Goal: Information Seeking & Learning: Learn about a topic

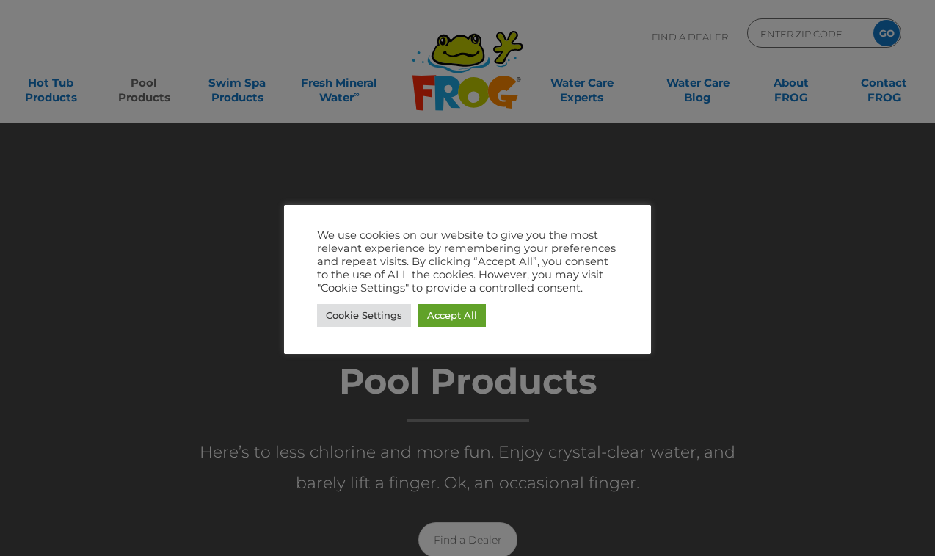
click at [446, 326] on link "Accept All" at bounding box center [452, 315] width 68 height 23
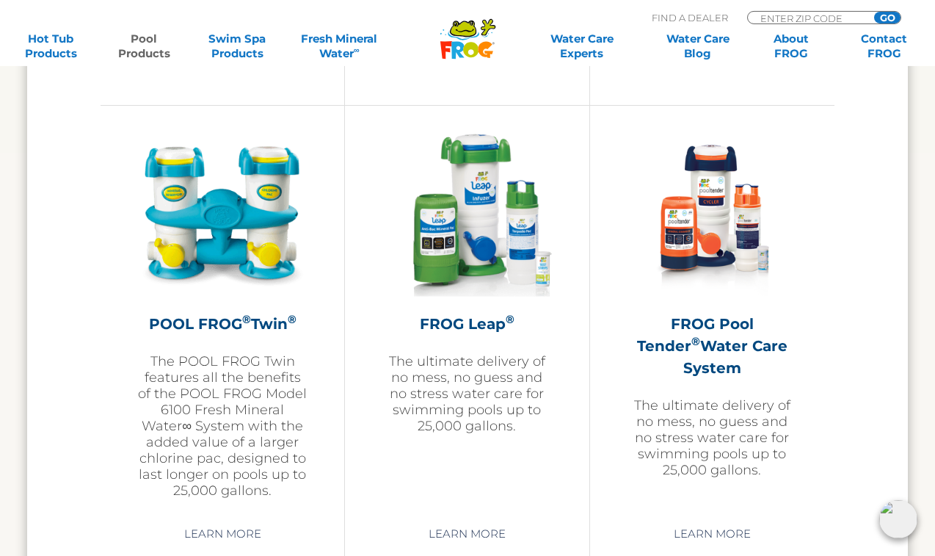
scroll to position [2628, 0]
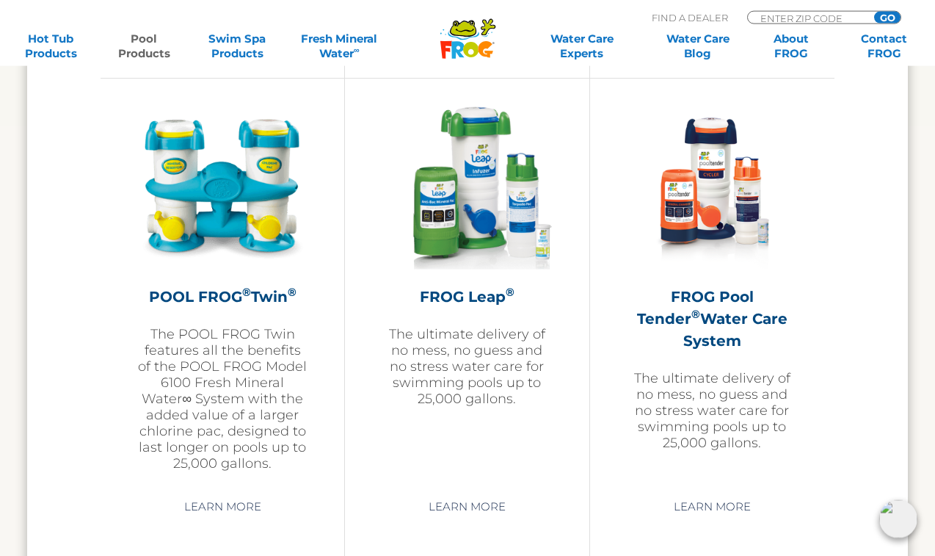
click at [145, 87] on div "POOL FROG ® Twin ® The POOL FROG Twin features all the benefits of the POOL FRO…" at bounding box center [223, 321] width 244 height 486
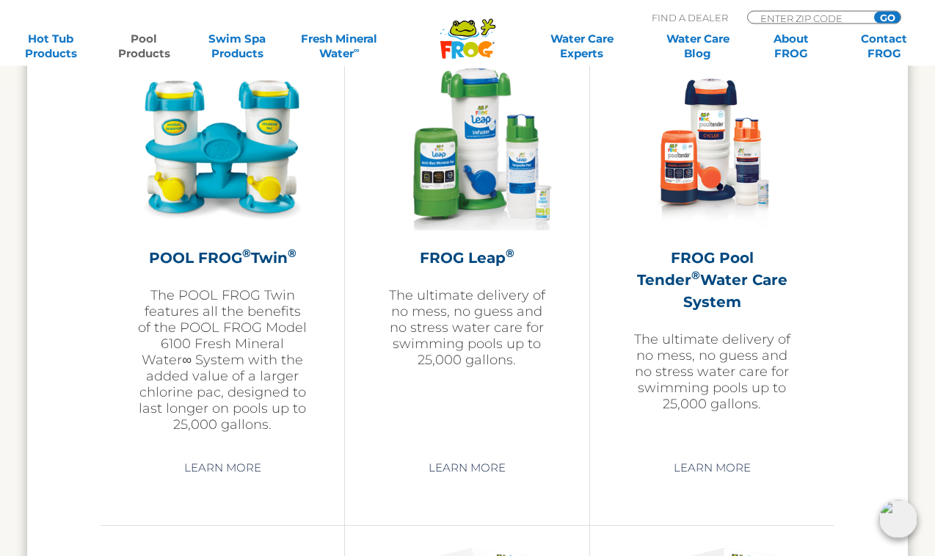
scroll to position [2680, 0]
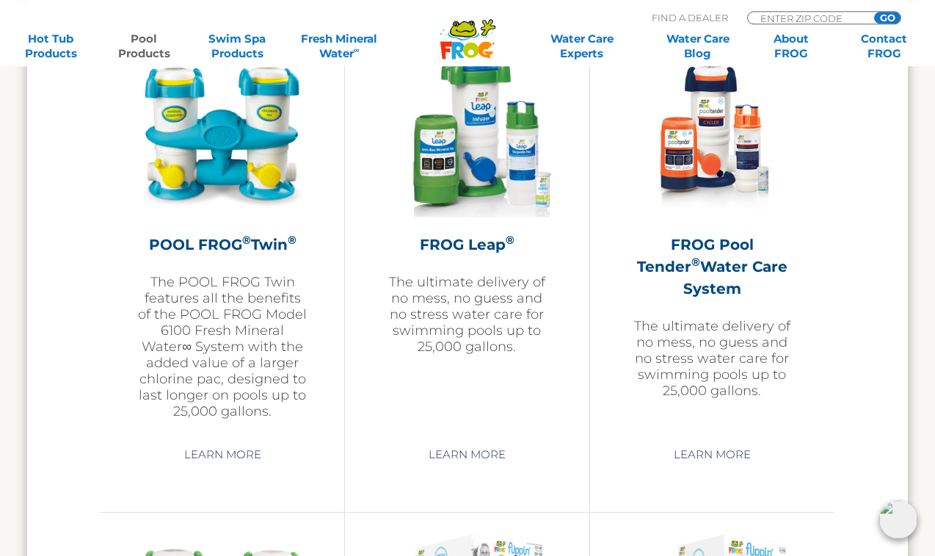
click at [745, 248] on h2 "FROG Pool Tender ® Water Care System" at bounding box center [712, 266] width 171 height 66
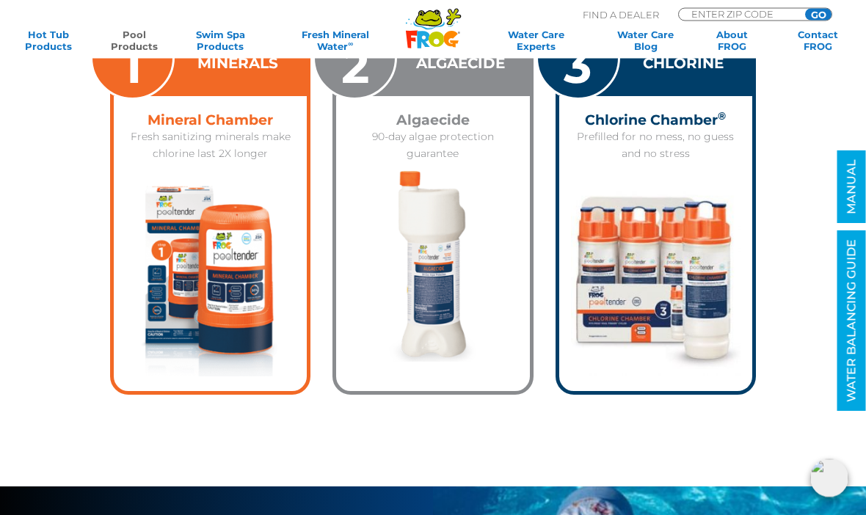
scroll to position [2084, 0]
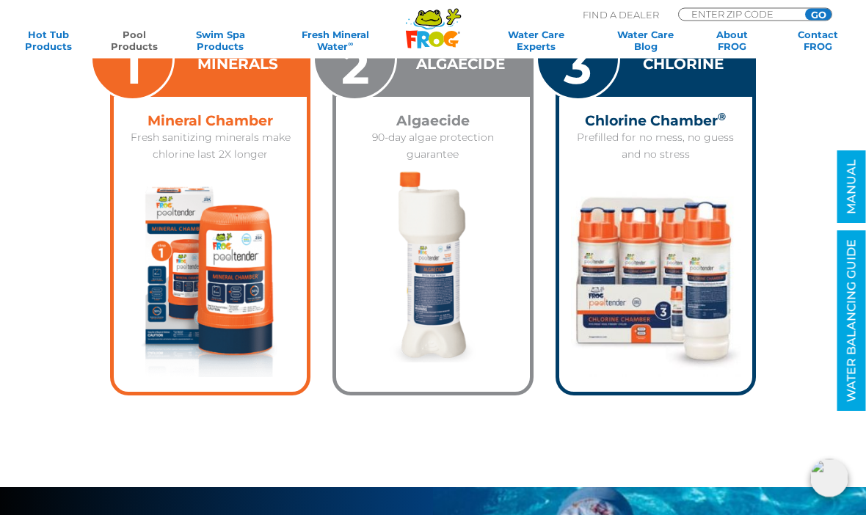
click at [673, 148] on p "Prefilled for no mess, no guess and no stress" at bounding box center [655, 147] width 175 height 34
click at [684, 114] on h4 "Chlorine Chamber ®" at bounding box center [655, 122] width 175 height 16
click at [692, 117] on h4 "Chlorine Chamber ®" at bounding box center [655, 122] width 175 height 16
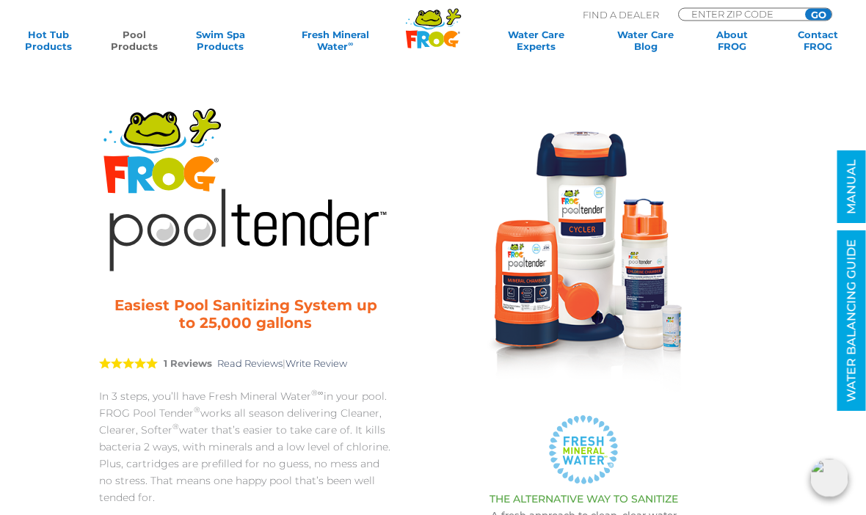
scroll to position [0, 0]
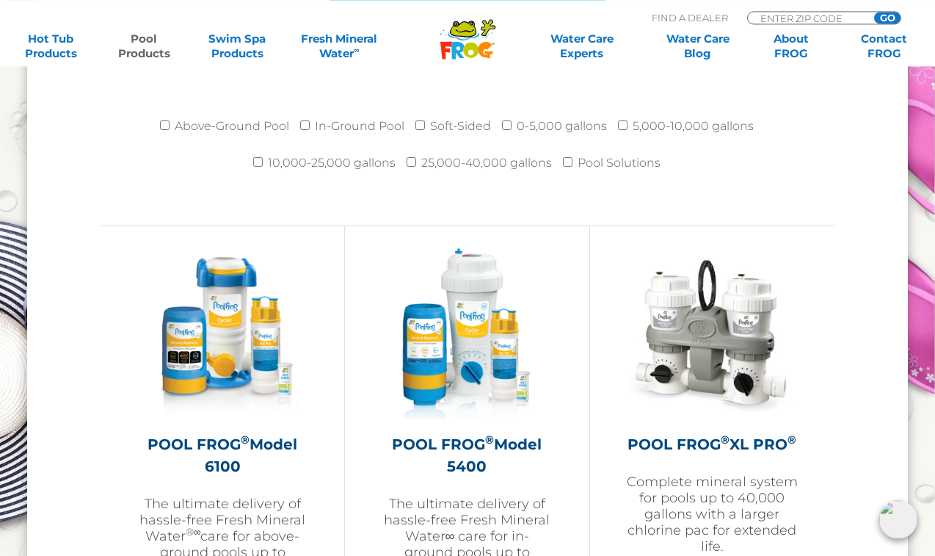
scroll to position [1996, 0]
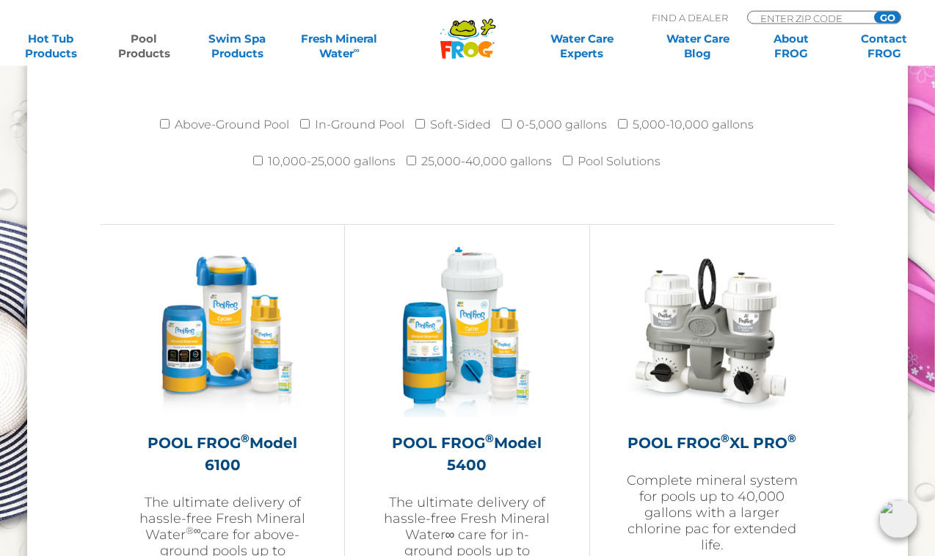
click at [164, 113] on li "Above-Ground Pool" at bounding box center [230, 128] width 140 height 37
click at [162, 126] on input "Above-Ground Pool" at bounding box center [165, 124] width 10 height 10
checkbox input "true"
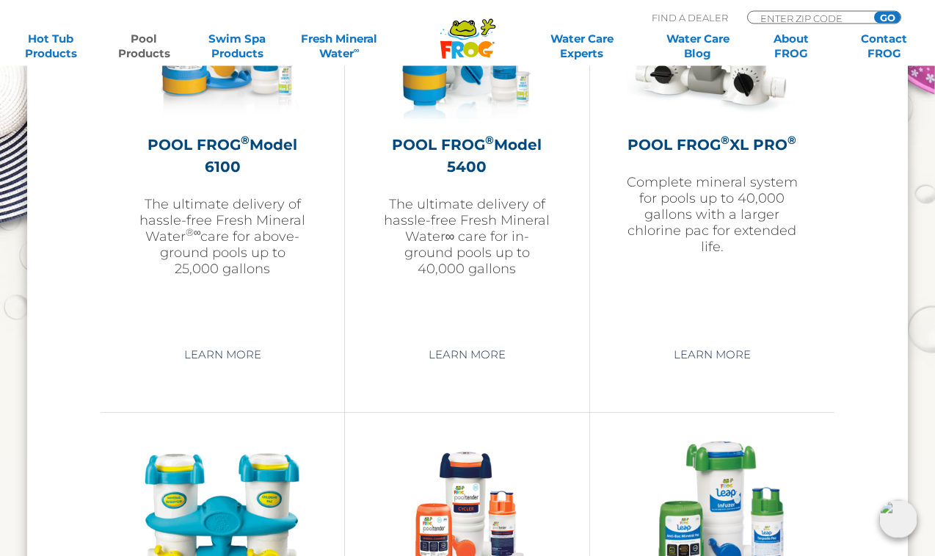
scroll to position [2292, 0]
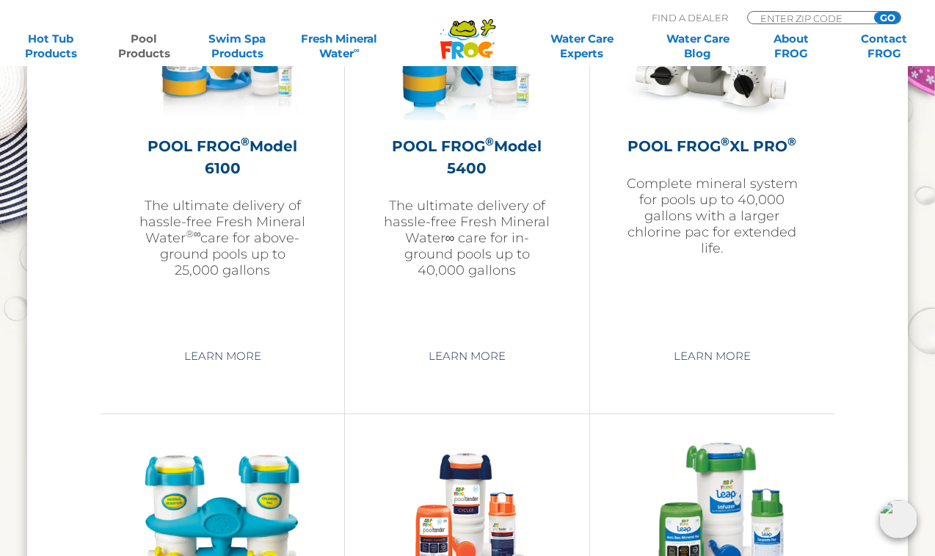
click at [201, 363] on link "Learn More" at bounding box center [222, 356] width 111 height 26
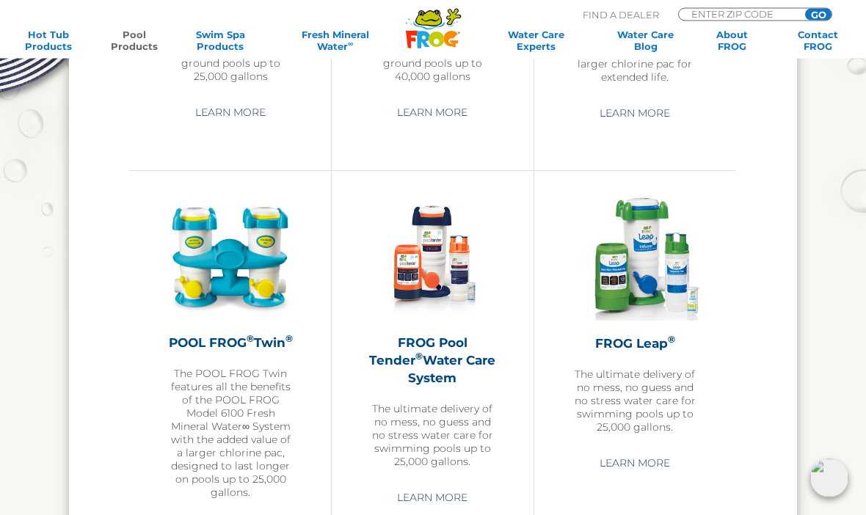
scroll to position [2086, 0]
click at [463, 369] on div "FROG Pool Tender ® Water Care System The ultimate delivery of no mess, no guess…" at bounding box center [433, 401] width 128 height 134
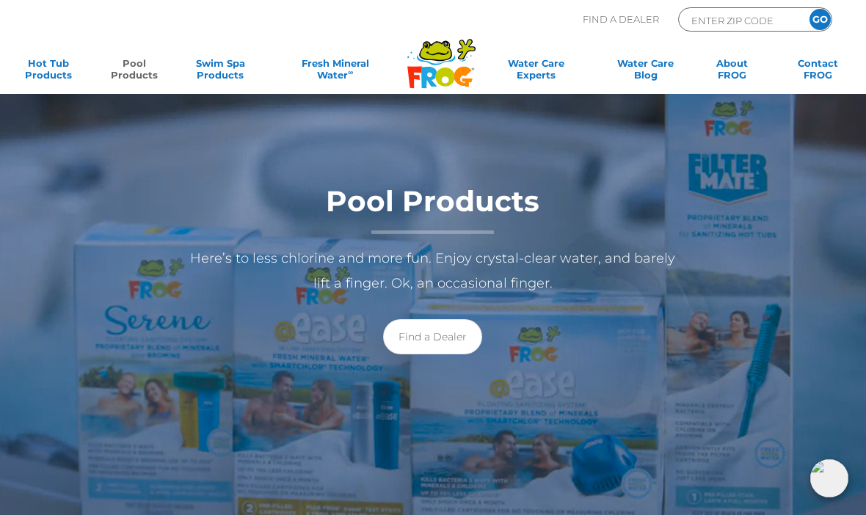
scroll to position [0, 0]
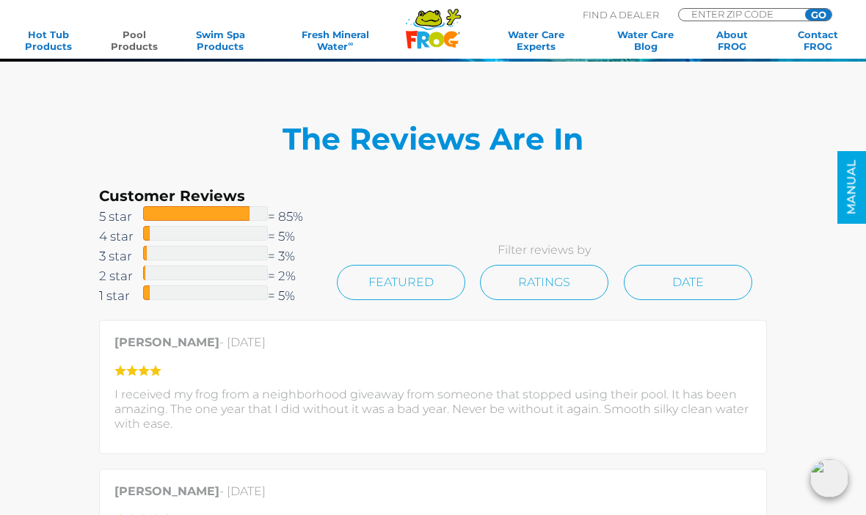
scroll to position [2584, 0]
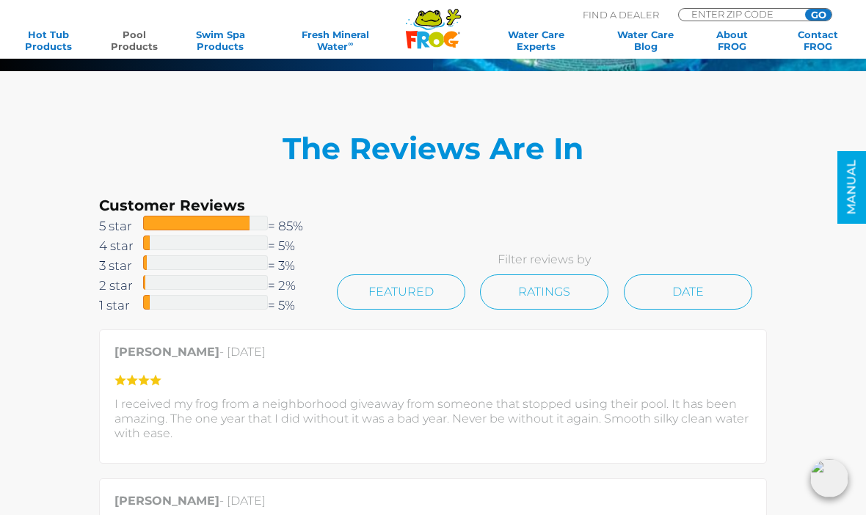
click at [687, 297] on link "Date" at bounding box center [688, 292] width 128 height 35
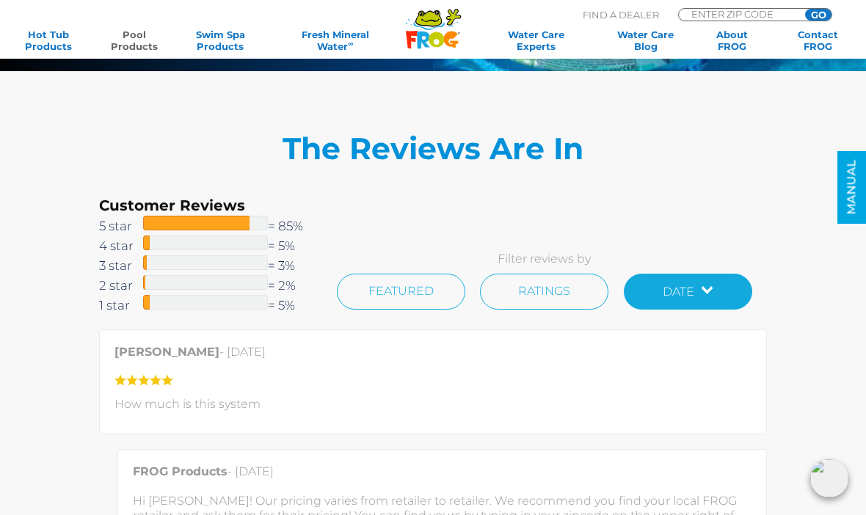
click at [708, 285] on link "Date" at bounding box center [688, 292] width 128 height 36
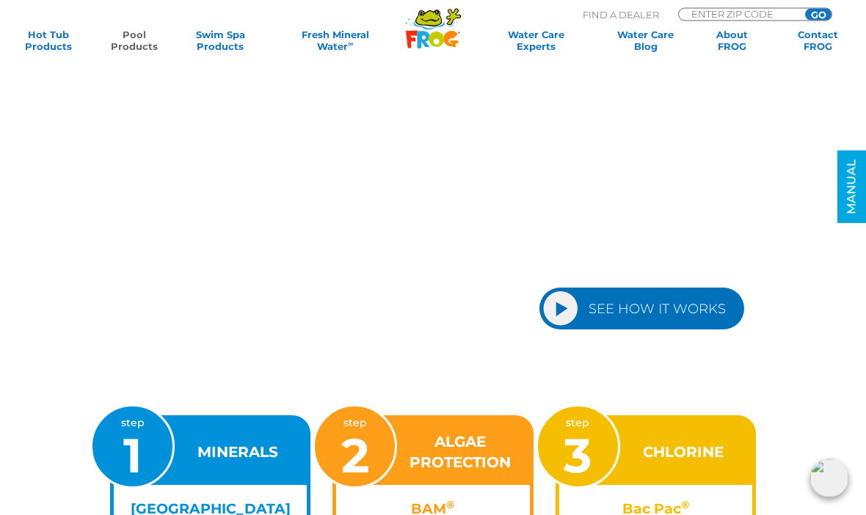
scroll to position [1364, 0]
